Goal: Task Accomplishment & Management: Manage account settings

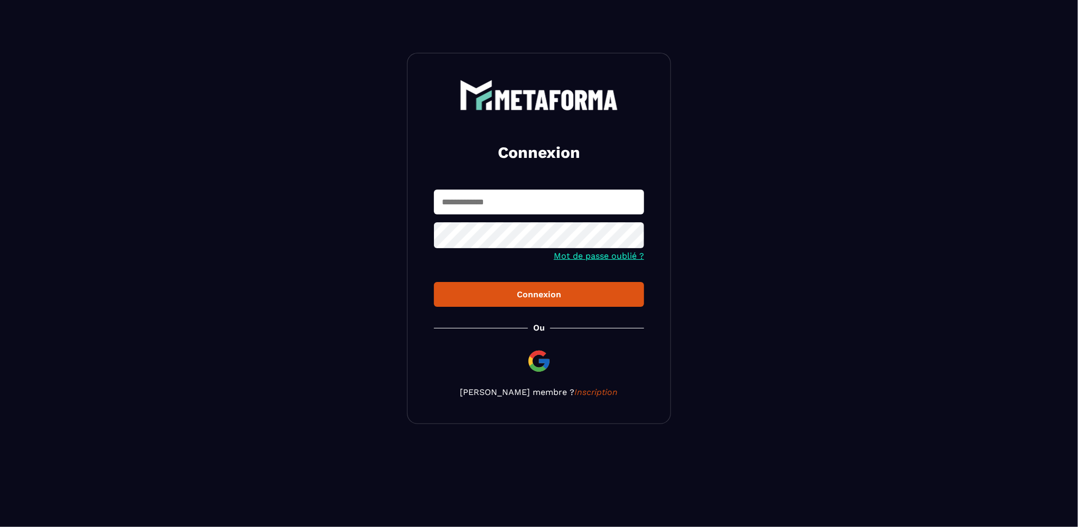
type input "**********"
click at [530, 298] on div "Connexion" at bounding box center [538, 294] width 193 height 10
